Goal: Information Seeking & Learning: Learn about a topic

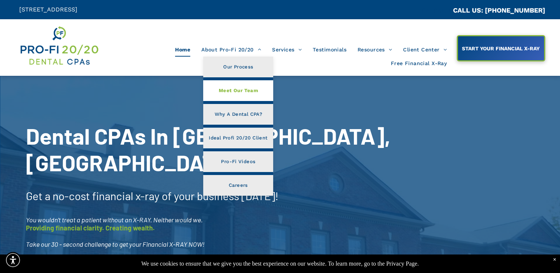
click at [234, 88] on span "Meet Our Team" at bounding box center [238, 91] width 39 height 10
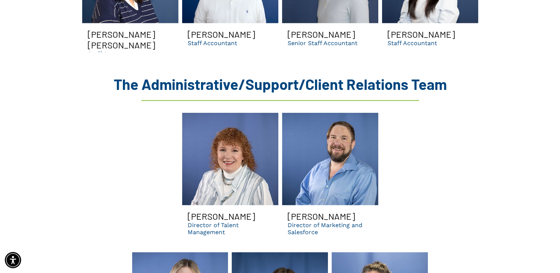
scroll to position [1979, 0]
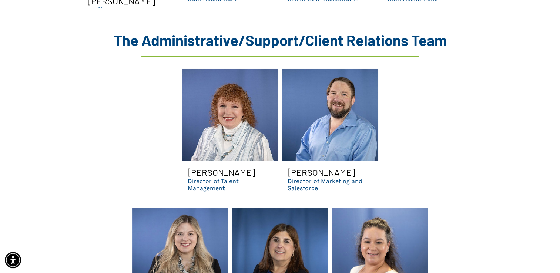
click at [220, 167] on h3 "Lisa McDaniel" at bounding box center [221, 172] width 67 height 11
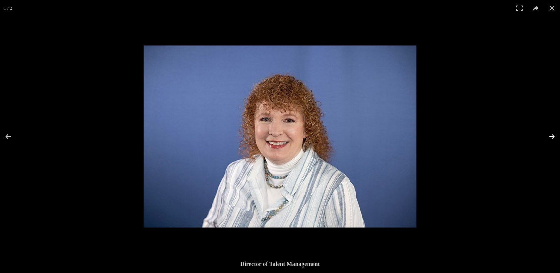
click at [554, 137] on button at bounding box center [547, 136] width 26 height 37
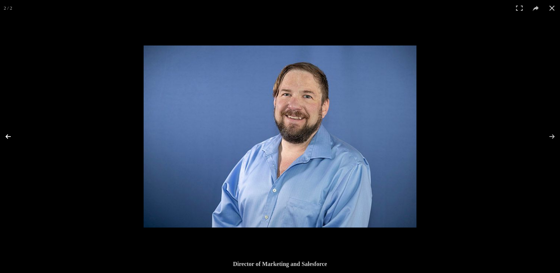
click at [10, 134] on button at bounding box center [13, 136] width 26 height 37
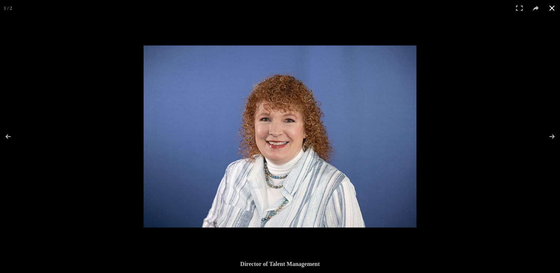
click at [553, 6] on button at bounding box center [552, 8] width 16 height 16
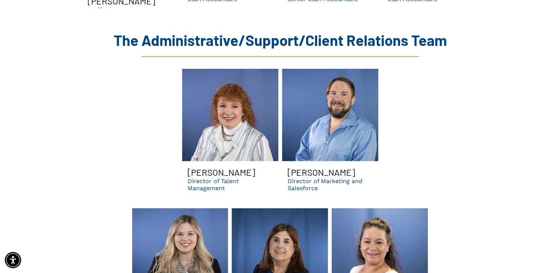
click at [212, 178] on p "Director of Talent Management" at bounding box center [230, 185] width 85 height 14
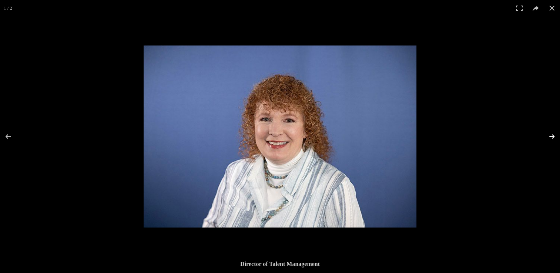
click at [552, 133] on button at bounding box center [547, 136] width 26 height 37
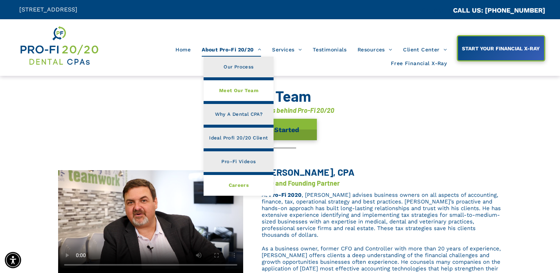
click at [247, 186] on span "Careers" at bounding box center [239, 186] width 20 height 10
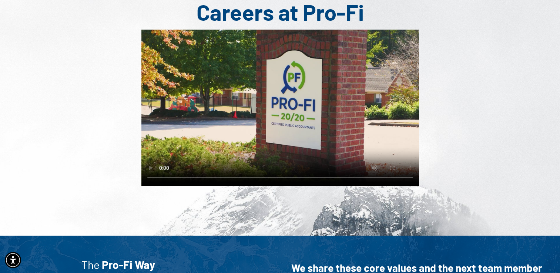
scroll to position [142, 0]
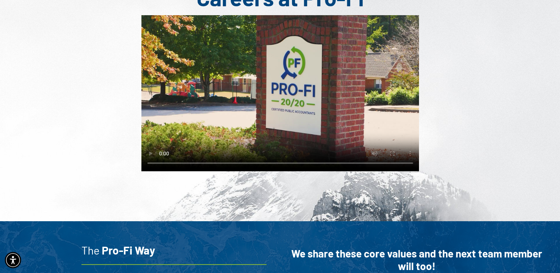
click at [285, 79] on video at bounding box center [280, 93] width 278 height 156
